Goal: Transaction & Acquisition: Download file/media

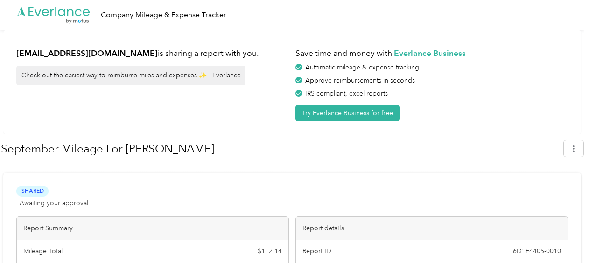
scroll to position [111, 0]
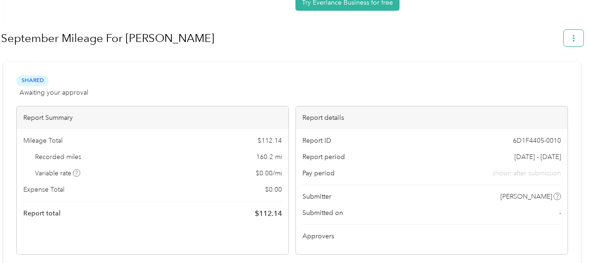
click at [569, 44] on button "button" at bounding box center [574, 38] width 20 height 16
click at [547, 77] on span "Download" at bounding box center [551, 82] width 31 height 10
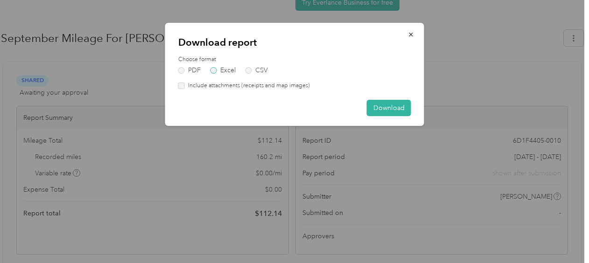
click at [220, 69] on label "Excel" at bounding box center [223, 70] width 25 height 7
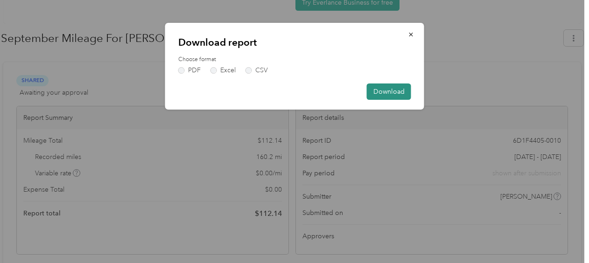
click at [376, 89] on button "Download" at bounding box center [389, 92] width 44 height 16
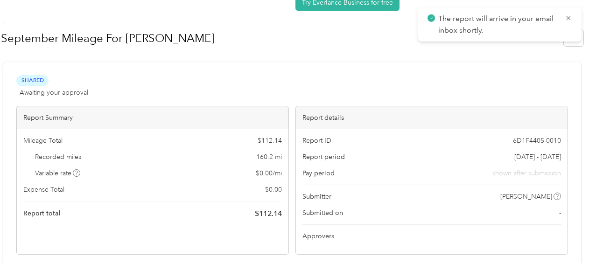
click at [301, 79] on div "Shared Awaiting your approval View activity & comments" at bounding box center [292, 86] width 552 height 22
